Goal: Information Seeking & Learning: Learn about a topic

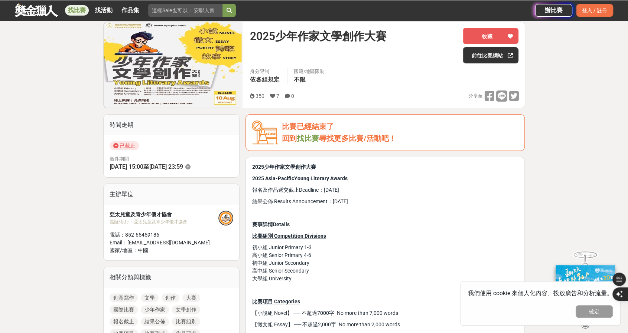
scroll to position [186, 0]
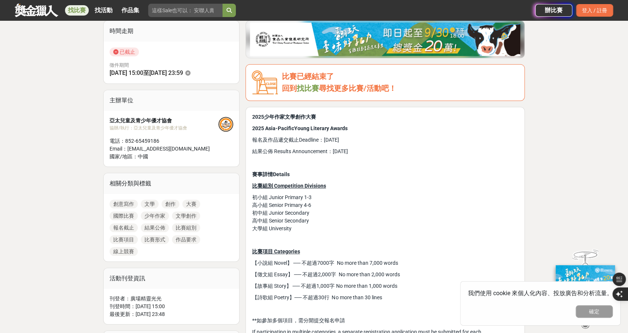
drag, startPoint x: 252, startPoint y: 229, endPoint x: 299, endPoint y: 229, distance: 47.9
click at [299, 229] on p "初小組 Junior Primary 1-3 高小組 Senior Primary 4-6 初中組 Junior Secondary 高中組 Senior S…" at bounding box center [385, 213] width 266 height 39
copy span "大學組 University"
drag, startPoint x: 255, startPoint y: 297, endPoint x: 292, endPoint y: 296, distance: 37.1
click at [292, 296] on span "【詩歌組 Poetry】── 不超過30行 No more than 30 lines" at bounding box center [317, 298] width 130 height 6
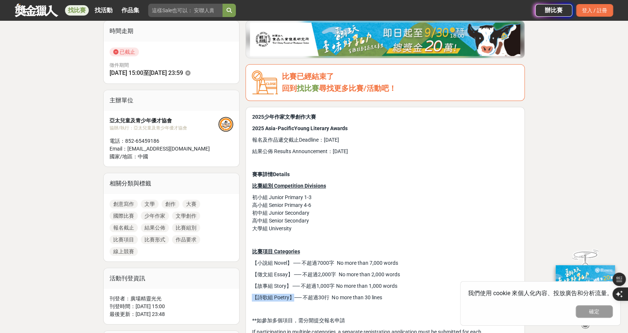
copy span "【詩歌組 Poetry】"
drag, startPoint x: 252, startPoint y: 284, endPoint x: 288, endPoint y: 283, distance: 36.0
click at [288, 283] on span "【故事組 Story】 ── 不超過1,000字 No more than 1,000 words" at bounding box center [324, 286] width 145 height 6
copy span "【故事組 Story】"
drag, startPoint x: 285, startPoint y: 227, endPoint x: 298, endPoint y: 229, distance: 13.1
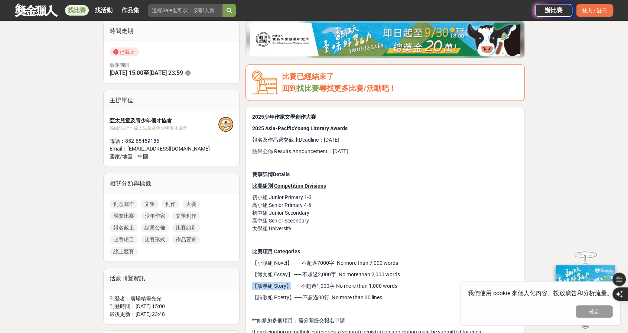
copy span "大學組 University"
